Goal: Communication & Community: Ask a question

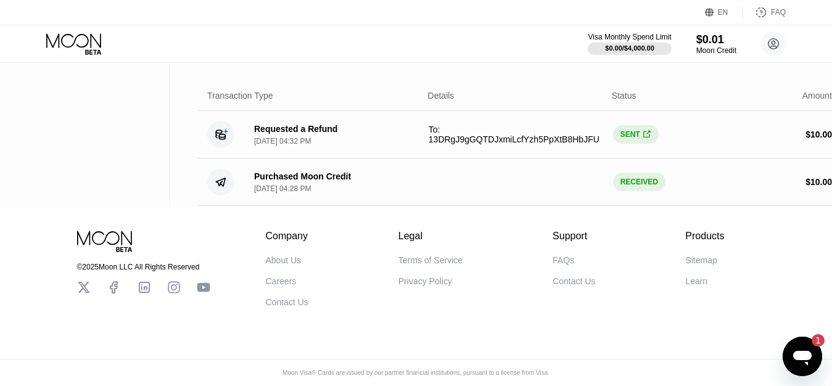
click at [731, 335] on div "© 2025 Moon LLC All Rights Reserved Company About Us Careers Contact Us Legal T…" at bounding box center [416, 296] width 832 height 180
click at [789, 345] on div "Open messaging window, 1 unread message" at bounding box center [802, 356] width 37 height 37
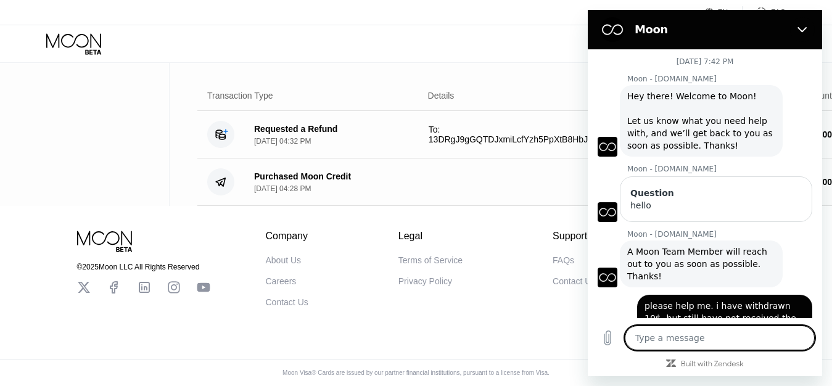
scroll to position [178, 0]
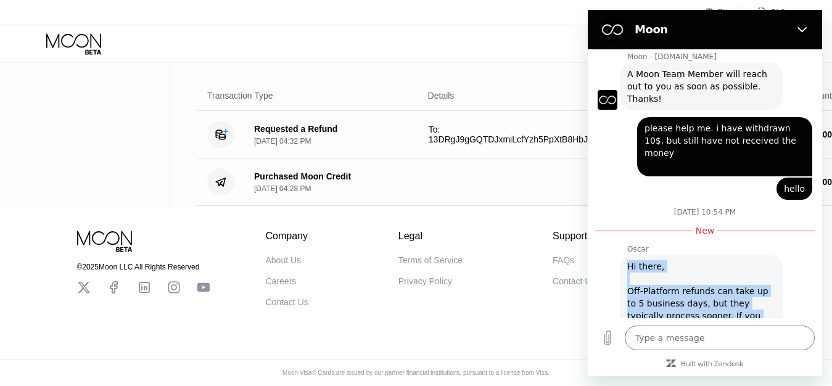
drag, startPoint x: 722, startPoint y: 306, endPoint x: 614, endPoint y: 242, distance: 125.5
click at [620, 255] on div "Oscar says: Hi there, Off-Platform refunds can take up to 5 business days, but …" at bounding box center [701, 309] width 163 height 109
copy div "Oscar says: Hi there, Off-Platform refunds can take up to 5 business days, but …"
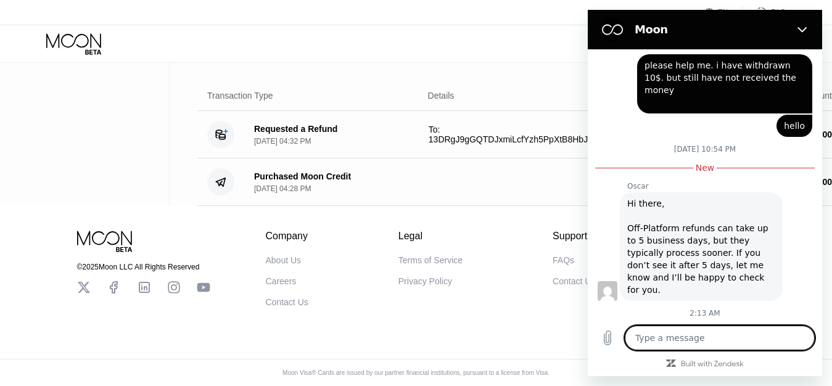
scroll to position [248, 0]
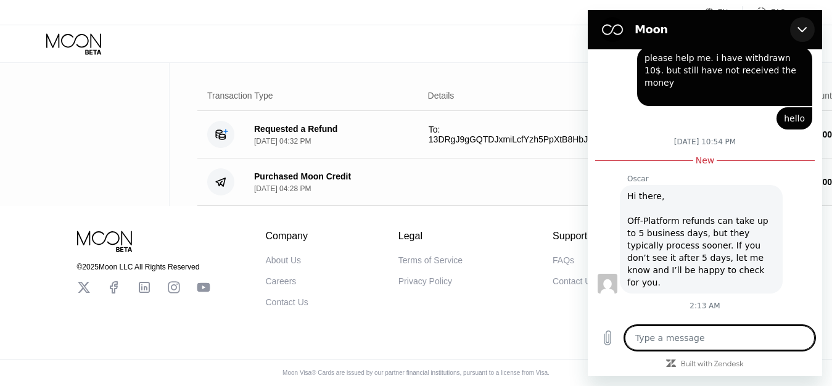
click at [800, 33] on icon "Close" at bounding box center [802, 30] width 10 height 10
type textarea "x"
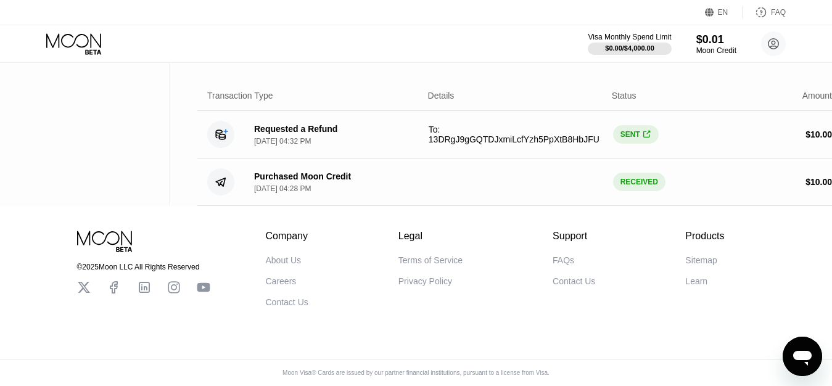
scroll to position [236, 0]
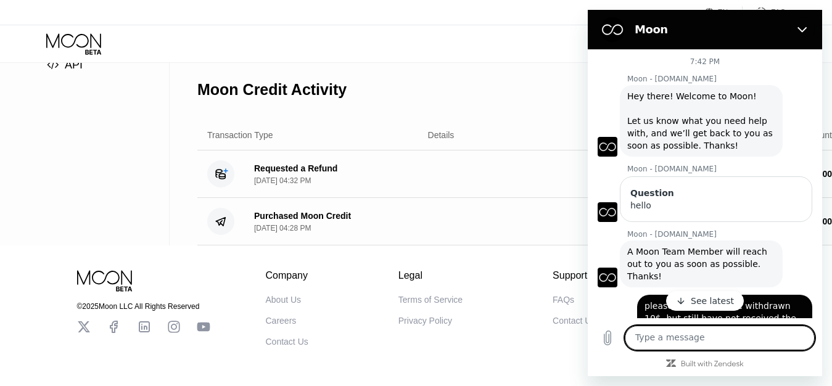
scroll to position [15, 0]
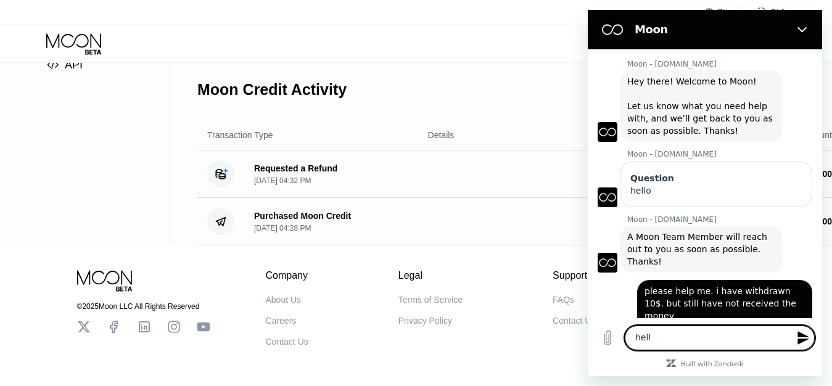
type textarea "hello"
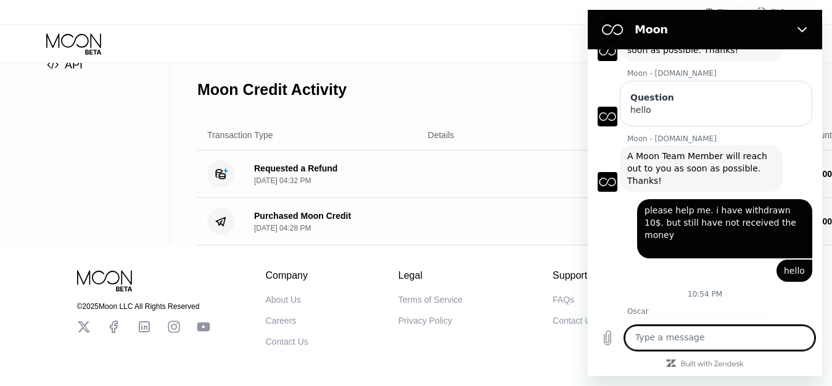
scroll to position [205, 0]
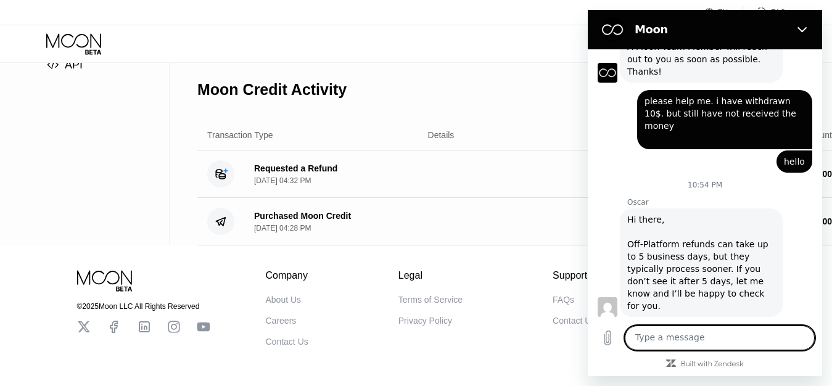
paste textarea "tôi rút $10 nhưng chỉ nhận được $4.6"
paste textarea "I withdrew $10 but only received"
type textarea "I withdrew $10 but only received $4.6"
click at [800, 345] on icon "Send message" at bounding box center [803, 337] width 15 height 15
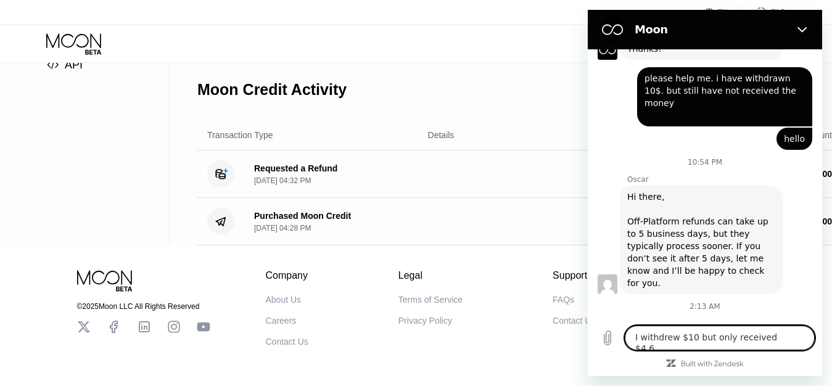
scroll to position [228, 0]
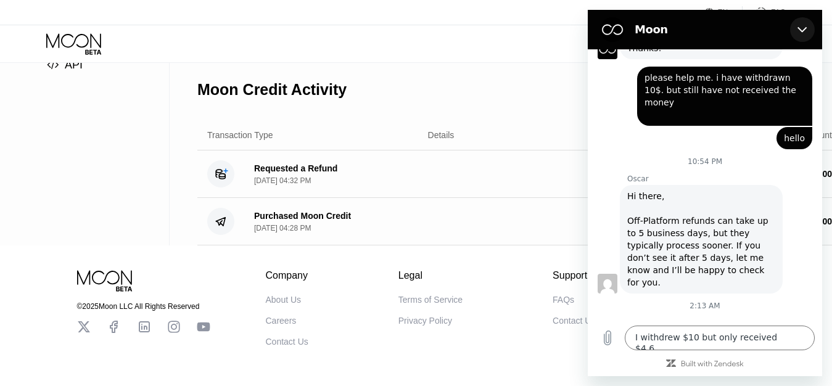
click at [803, 28] on icon "Close" at bounding box center [802, 30] width 10 height 10
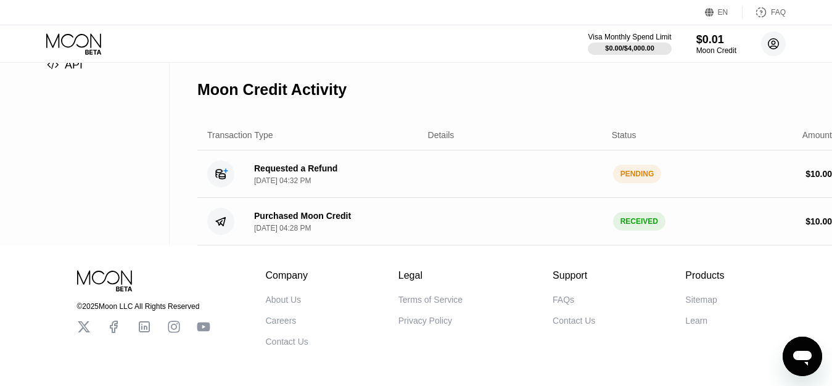
scroll to position [216, 0]
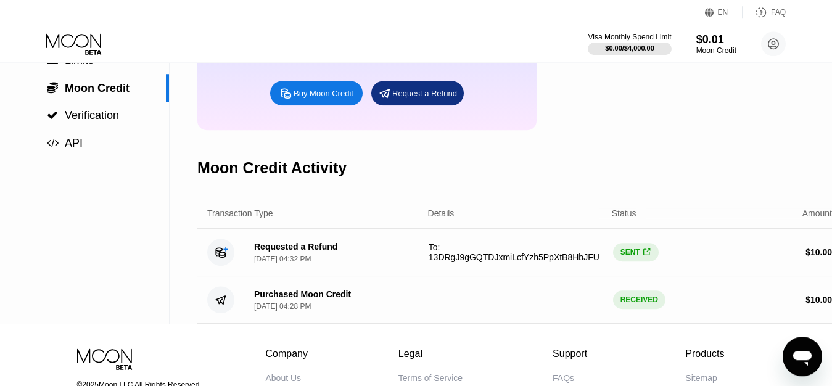
scroll to position [126, 0]
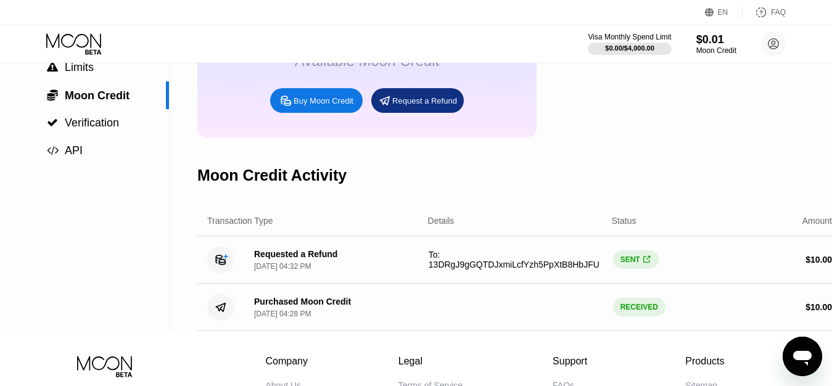
click at [633, 269] on div "SENT " at bounding box center [636, 259] width 46 height 18
click at [638, 269] on div "SENT " at bounding box center [636, 259] width 46 height 18
click at [643, 265] on span "" at bounding box center [646, 259] width 7 height 9
